Goal: Obtain resource: Download file/media

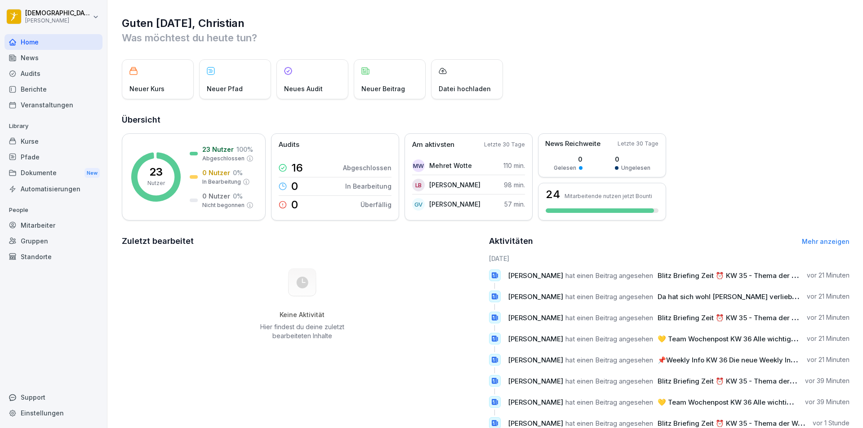
click at [56, 62] on div "News" at bounding box center [53, 58] width 98 height 16
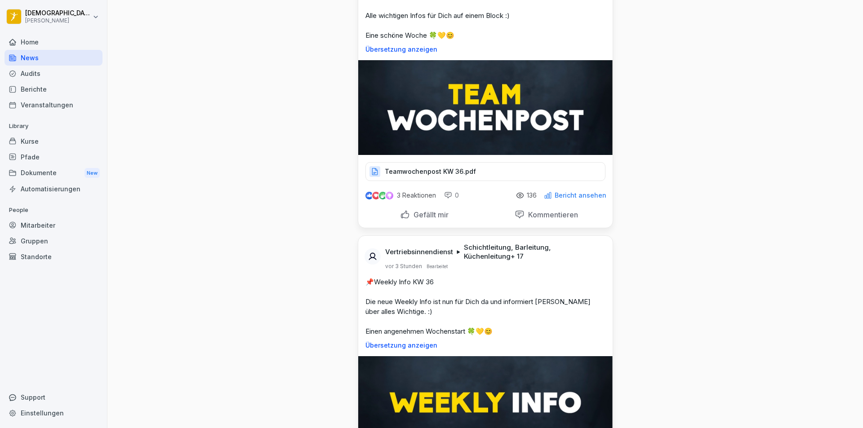
scroll to position [180, 0]
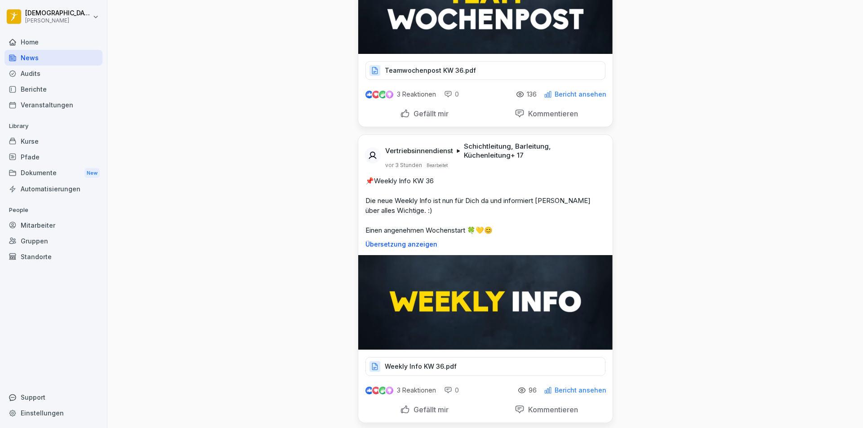
click at [443, 305] on img at bounding box center [485, 302] width 254 height 95
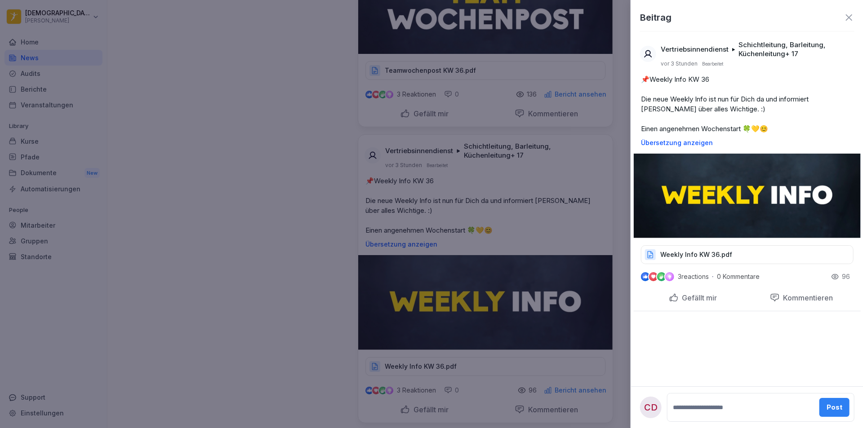
click at [190, 219] on div at bounding box center [431, 214] width 863 height 428
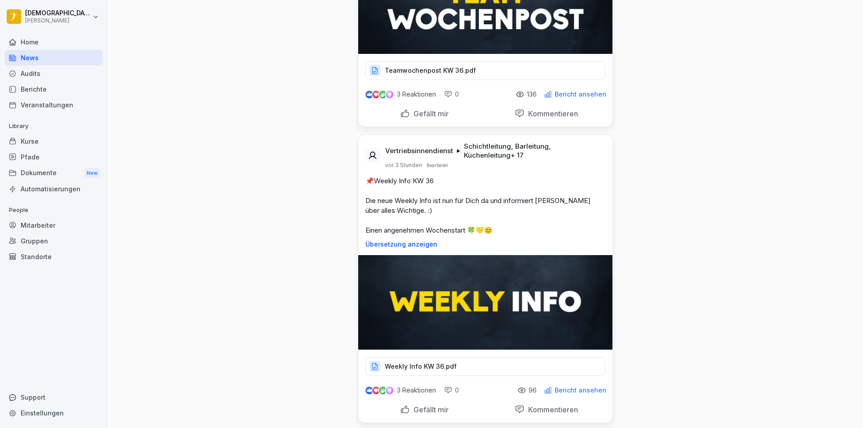
click at [390, 370] on p "Weekly Info KW 36.pdf" at bounding box center [421, 366] width 72 height 9
click at [43, 42] on div "Home" at bounding box center [53, 42] width 98 height 16
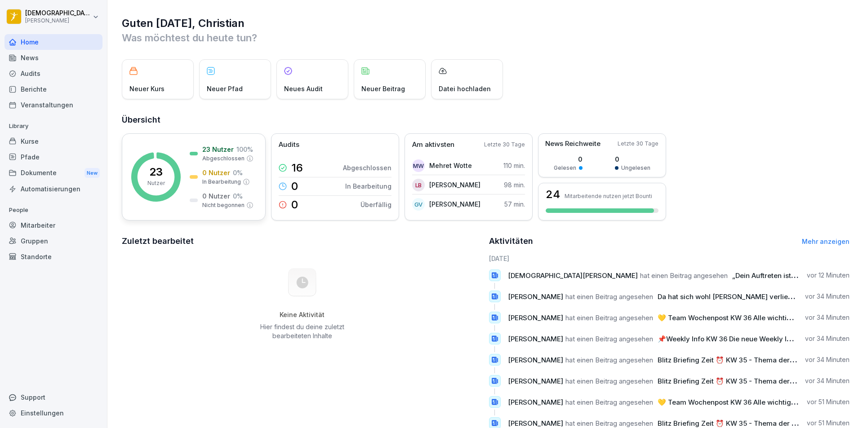
click at [217, 151] on p "23 Nutzer" at bounding box center [217, 149] width 31 height 9
